Goal: Task Accomplishment & Management: Complete application form

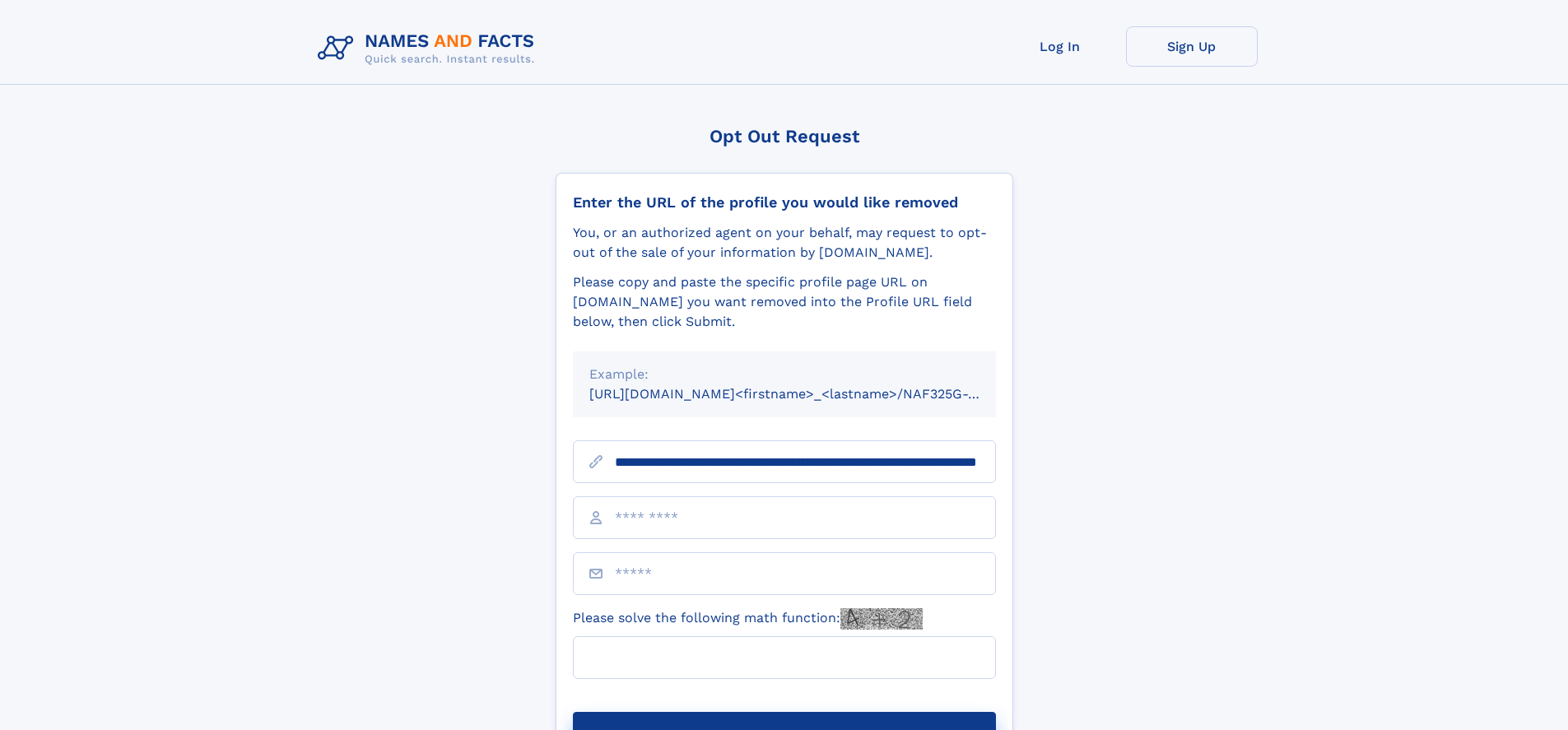
scroll to position [0, 177]
type input "**********"
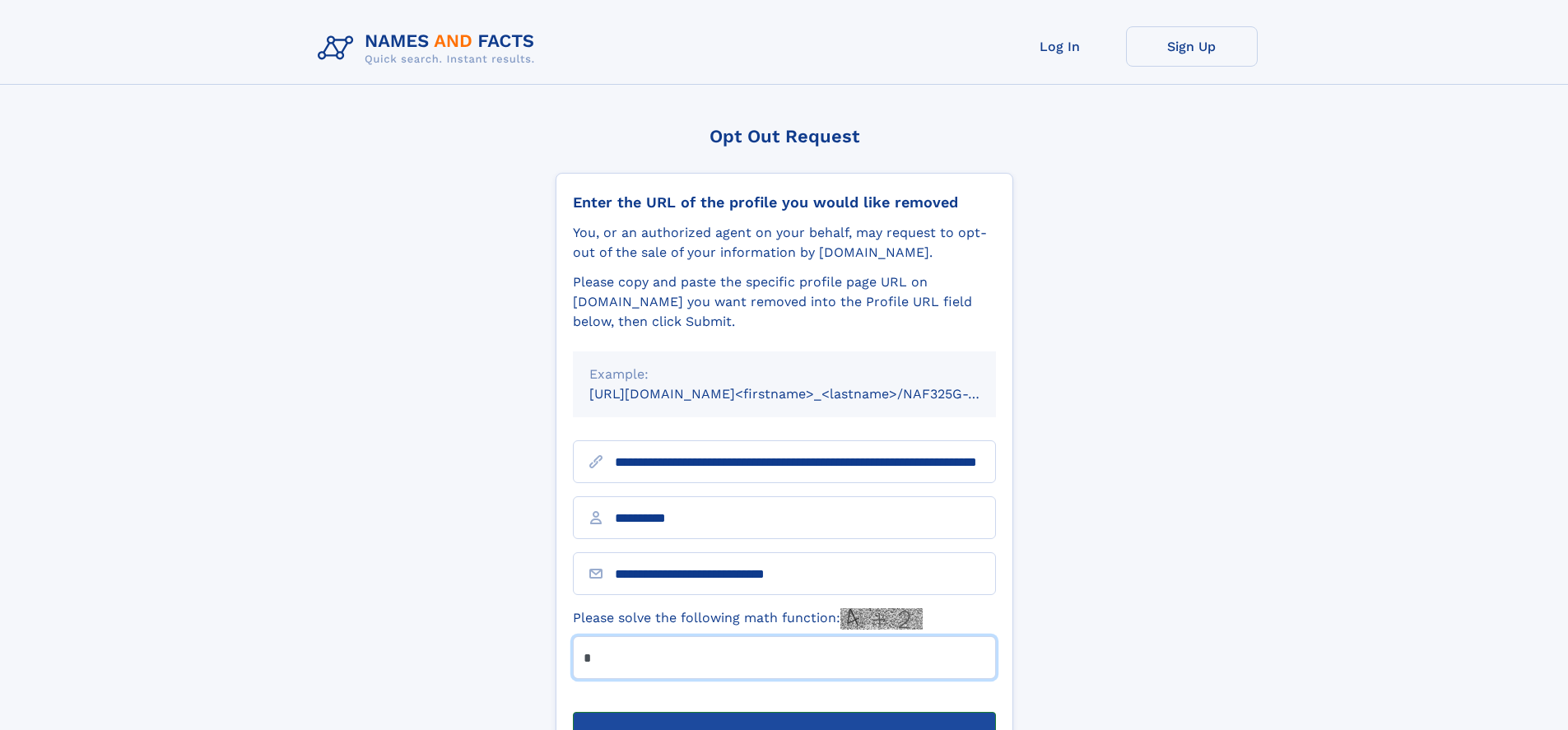
type input "*"
click at [783, 712] on button "Submit Opt Out Request" at bounding box center [784, 738] width 423 height 52
